Goal: Transaction & Acquisition: Purchase product/service

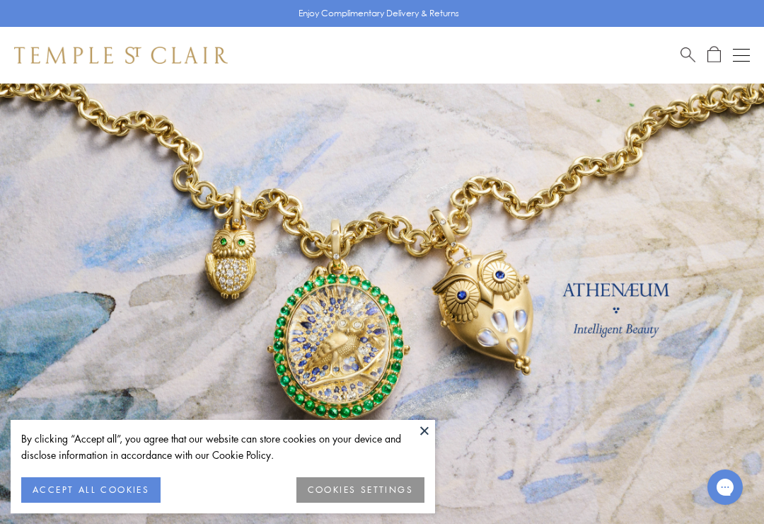
click at [378, 444] on div "By clicking “Accept all”, you agree that our website can store cookies on your …" at bounding box center [222, 446] width 403 height 33
click at [378, 430] on button at bounding box center [424, 430] width 21 height 21
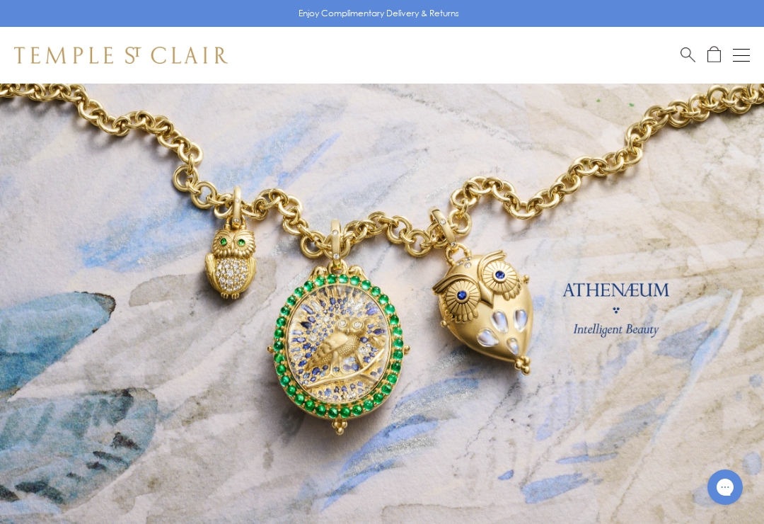
click at [378, 432] on link at bounding box center [382, 314] width 764 height 460
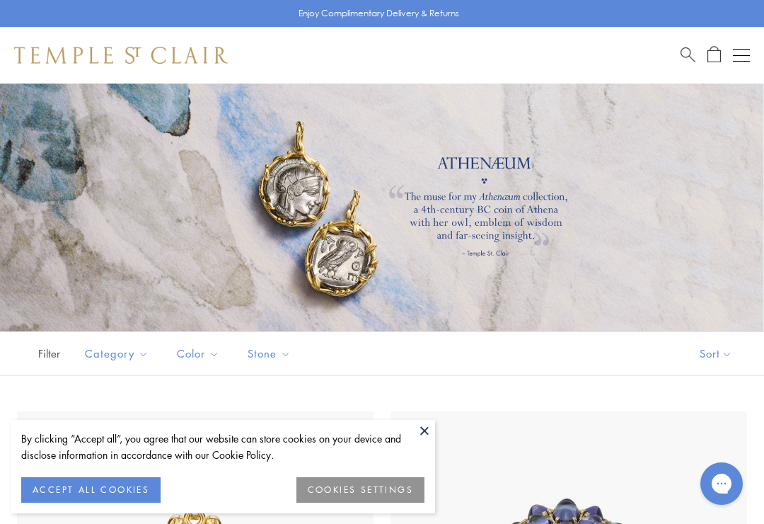
click at [59, 478] on button "ACCEPT ALL COOKIES" at bounding box center [90, 489] width 139 height 25
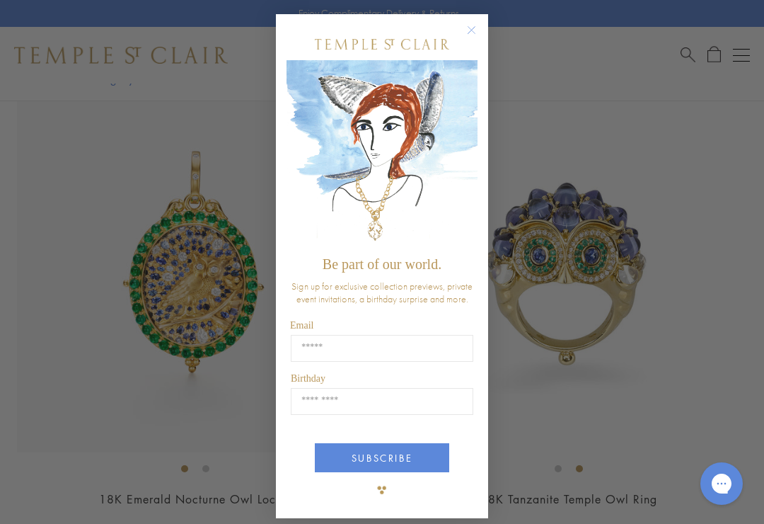
scroll to position [315, 0]
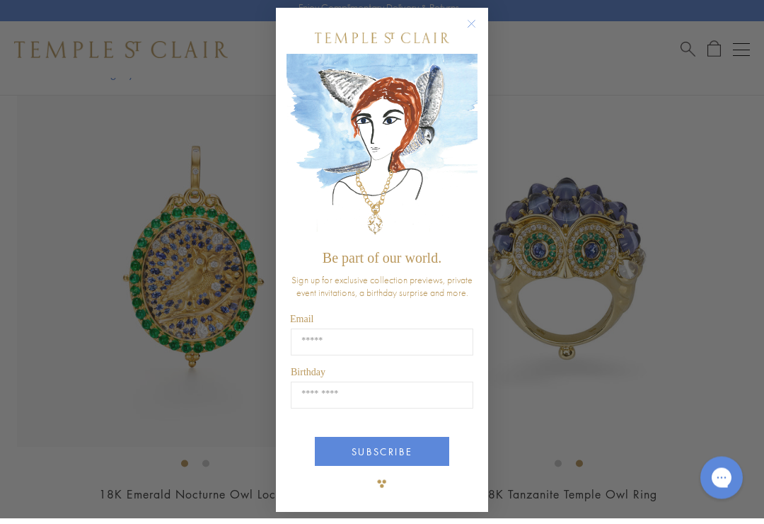
click at [483, 33] on button "Close dialog" at bounding box center [479, 37] width 18 height 18
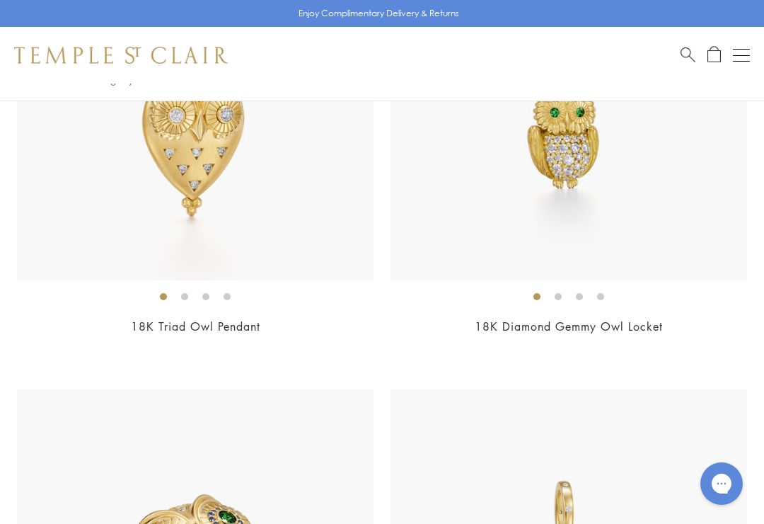
scroll to position [2516, 0]
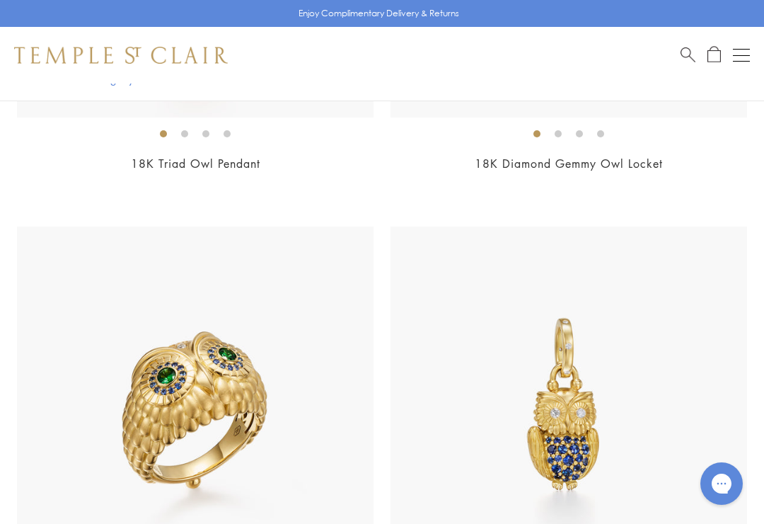
click at [743, 63] on button "Open navigation" at bounding box center [741, 55] width 17 height 17
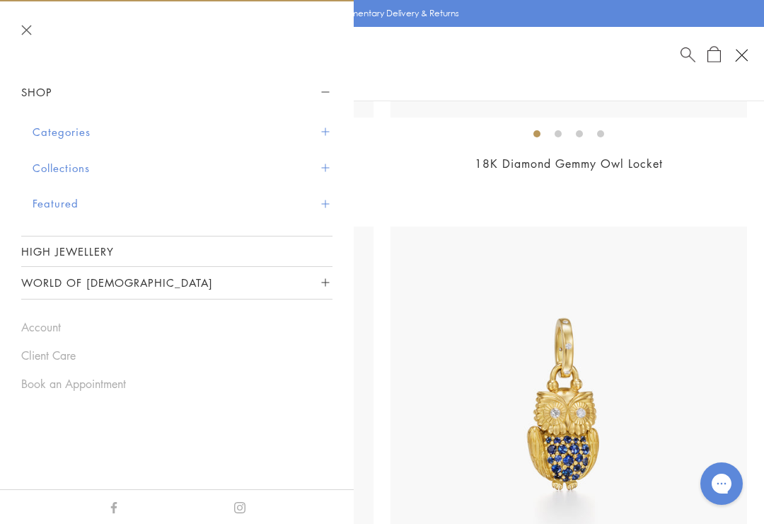
click at [321, 132] on span "Sidebar navigation" at bounding box center [325, 132] width 8 height 8
click at [324, 132] on span "Sidebar navigation" at bounding box center [325, 132] width 8 height 8
click at [330, 119] on button "Categories" at bounding box center [183, 132] width 300 height 36
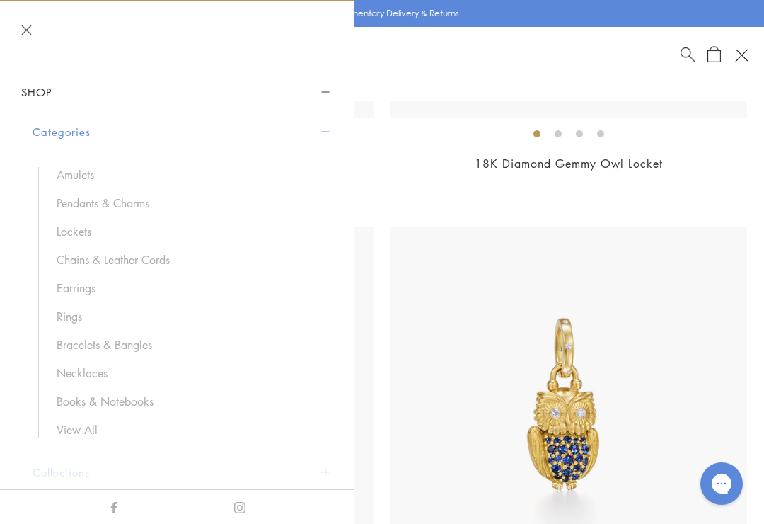
click at [90, 375] on link "Necklaces" at bounding box center [188, 373] width 262 height 16
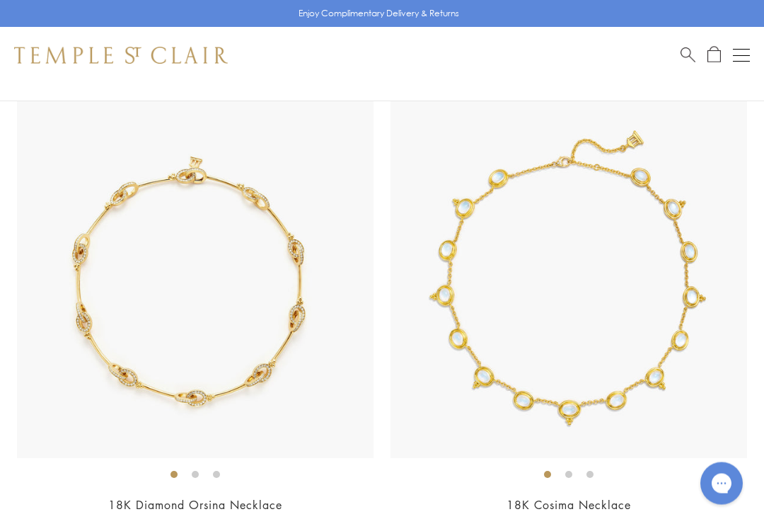
scroll to position [7620, 0]
click at [276, 280] on img at bounding box center [195, 279] width 357 height 357
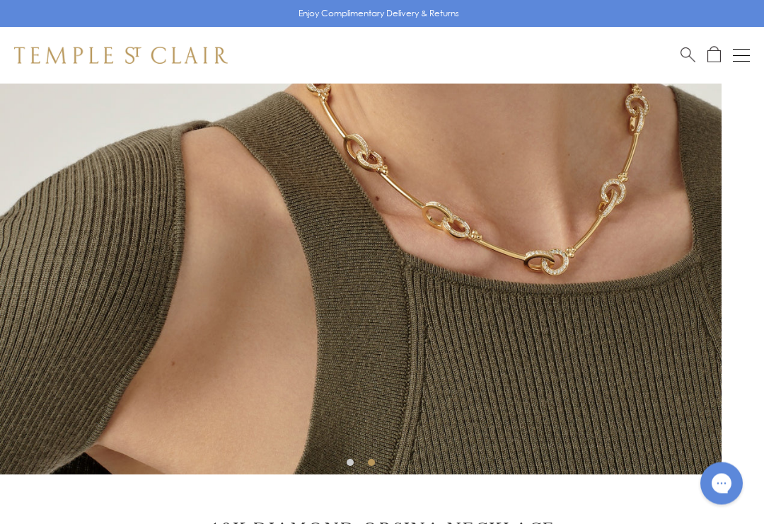
scroll to position [331, 0]
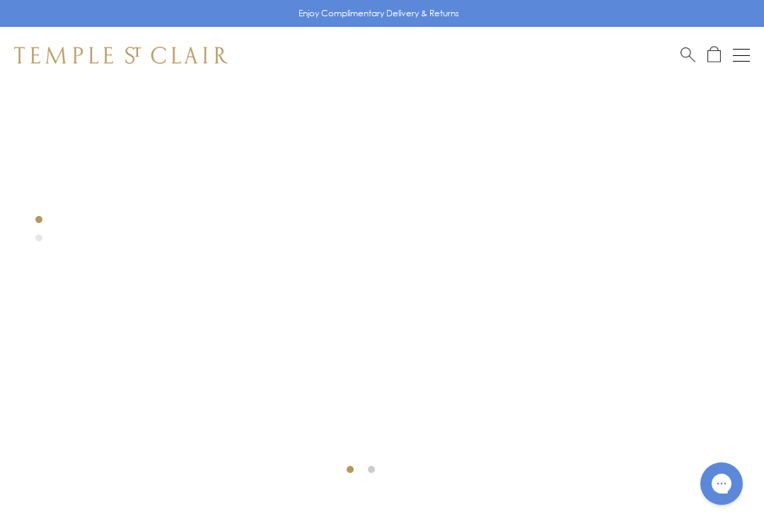
click at [745, 236] on div at bounding box center [382, 114] width 764 height 725
click at [749, 58] on button "Open navigation" at bounding box center [741, 55] width 17 height 17
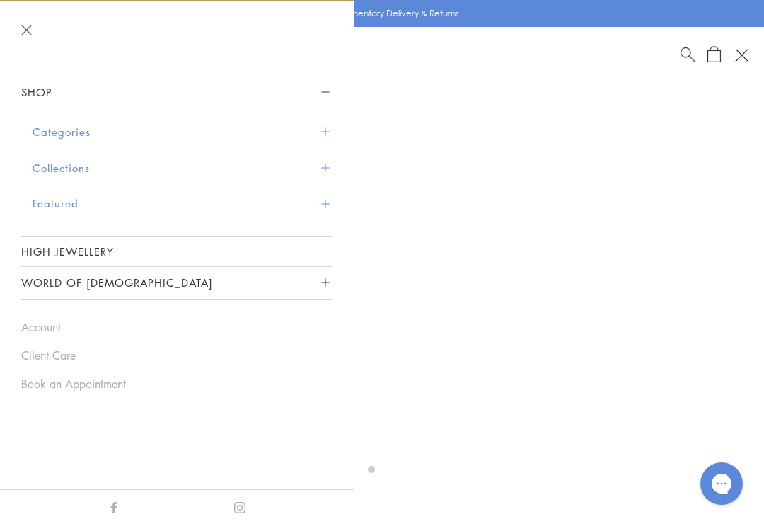
click at [190, 128] on button "Categories" at bounding box center [183, 132] width 300 height 36
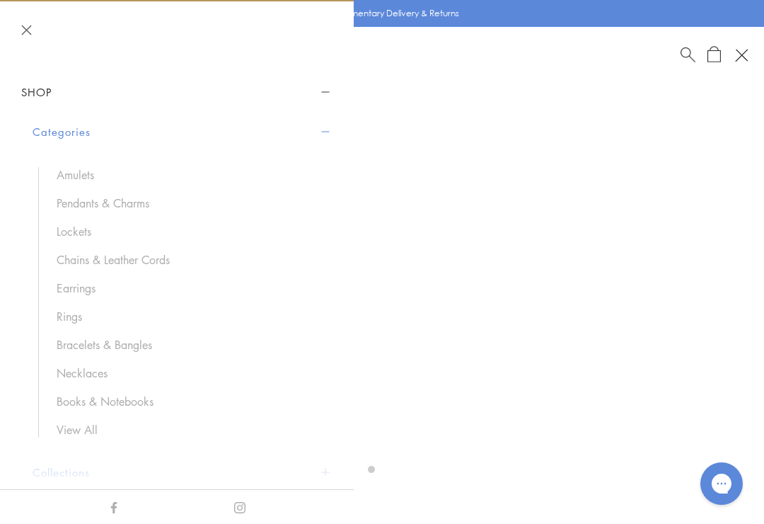
click at [59, 342] on link "Bracelets & Bangles" at bounding box center [188, 345] width 262 height 16
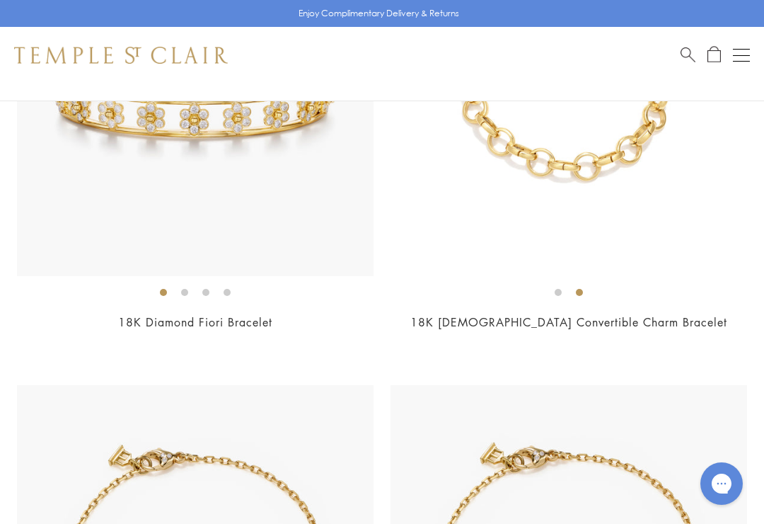
scroll to position [2137, 0]
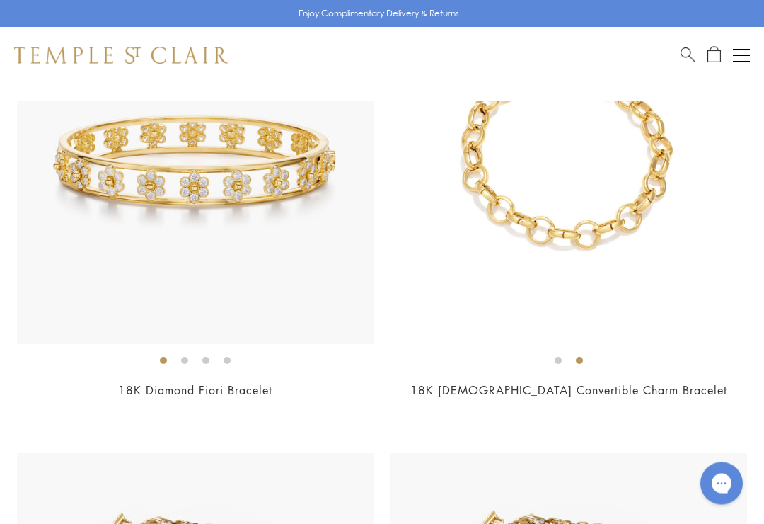
click at [672, 281] on img at bounding box center [569, 166] width 357 height 357
